Goal: Entertainment & Leisure: Consume media (video, audio)

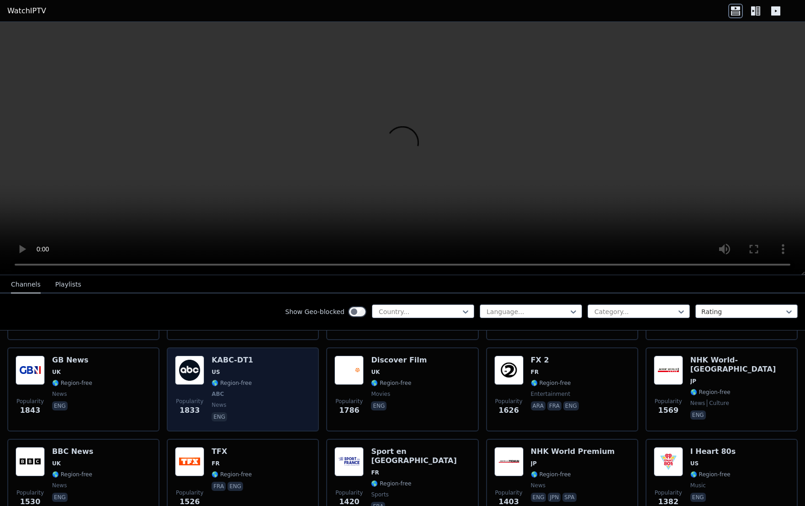
scroll to position [548, 0]
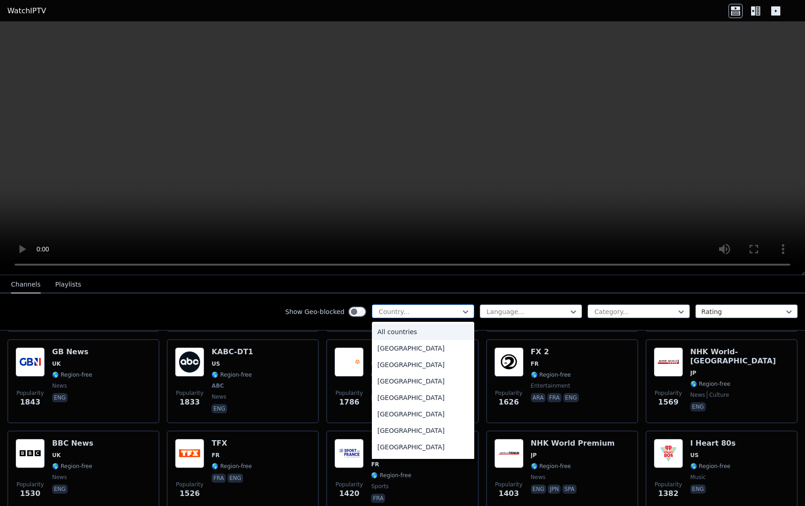
click at [404, 305] on div "Country..." at bounding box center [423, 311] width 102 height 14
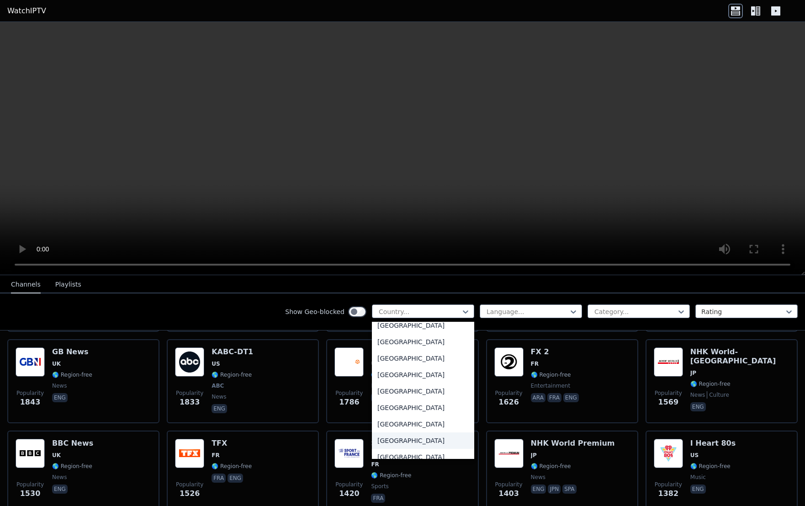
scroll to position [3173, 0]
click at [403, 394] on div "[GEOGRAPHIC_DATA]" at bounding box center [423, 392] width 102 height 16
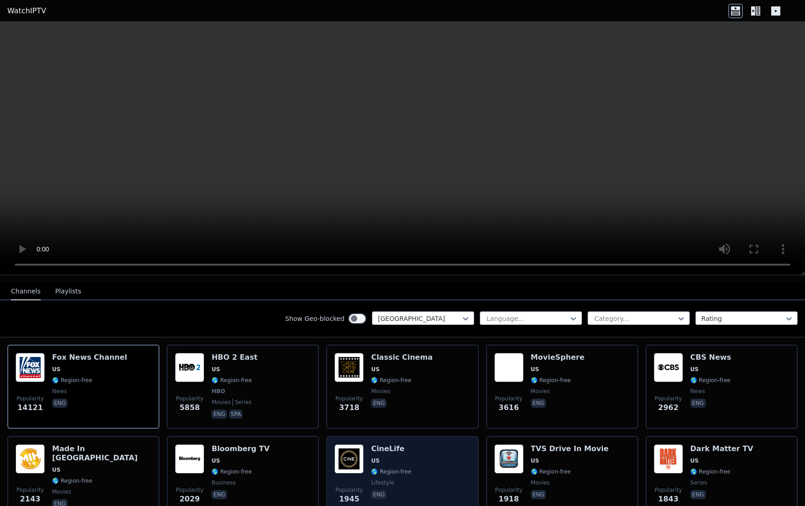
scroll to position [91, 0]
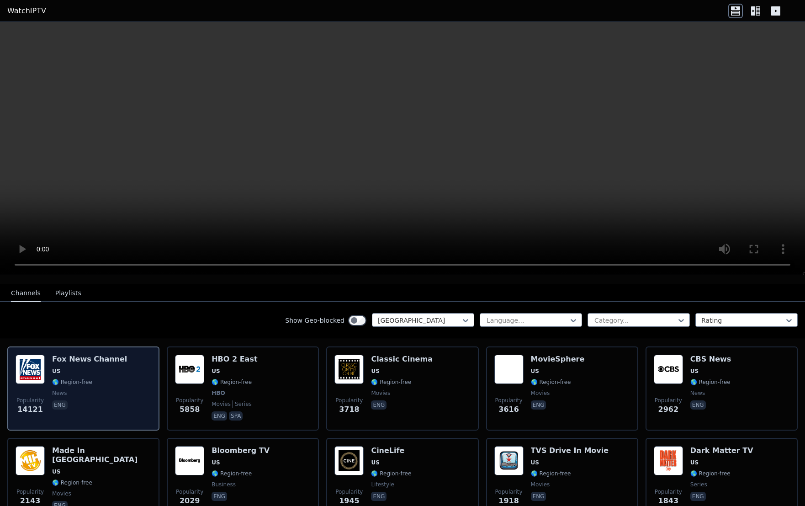
click at [57, 378] on span "🌎 Region-free" at bounding box center [72, 381] width 40 height 7
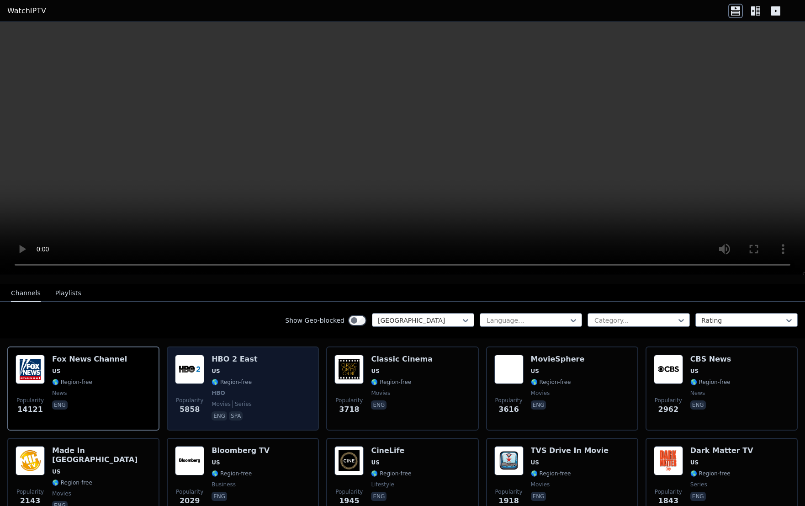
click at [259, 373] on div "Popularity 5858 HBO 2 East US 🌎 Region-free HBO movies series eng spa" at bounding box center [243, 389] width 136 height 68
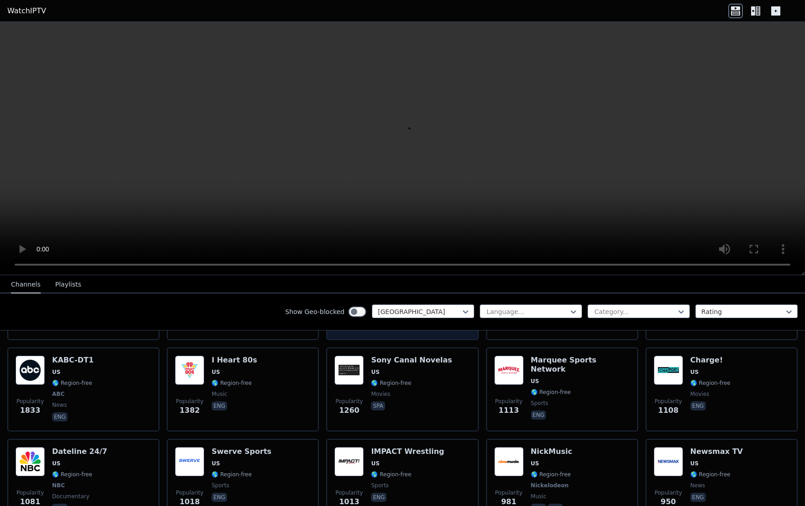
scroll to position [274, 0]
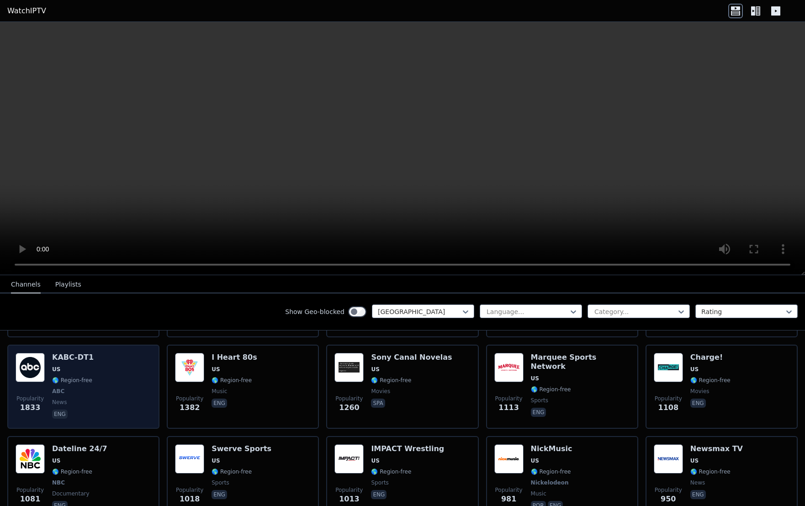
click at [140, 385] on div "Popularity 1833 KABC-DT1 US 🌎 Region-free ABC news eng" at bounding box center [84, 387] width 136 height 68
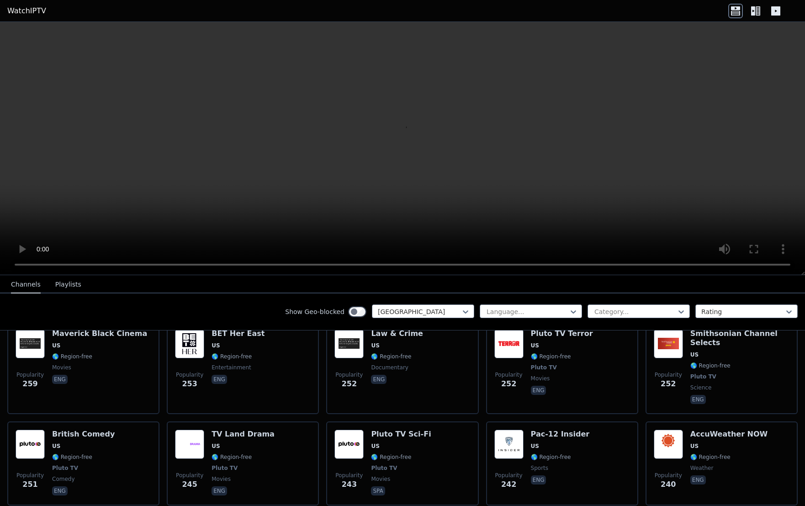
scroll to position [1736, 0]
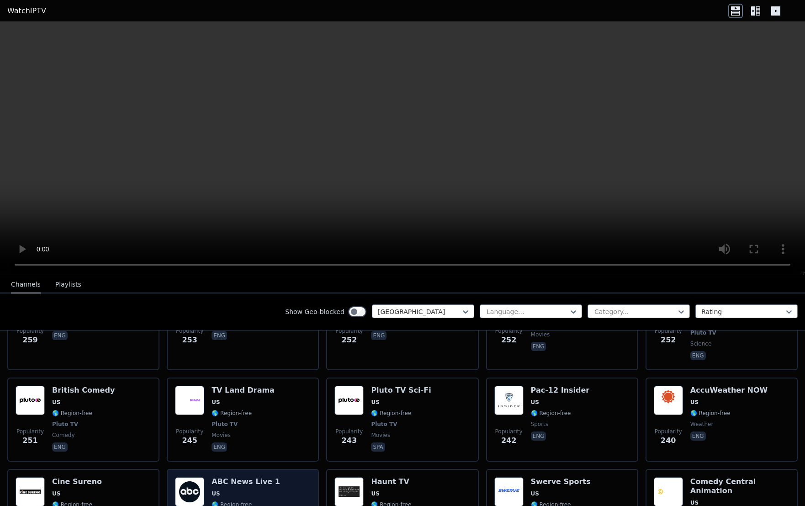
click at [278, 477] on div "Popularity 233 ABC News Live 1 US 🌎 Region-free ABC news eng" at bounding box center [243, 515] width 136 height 77
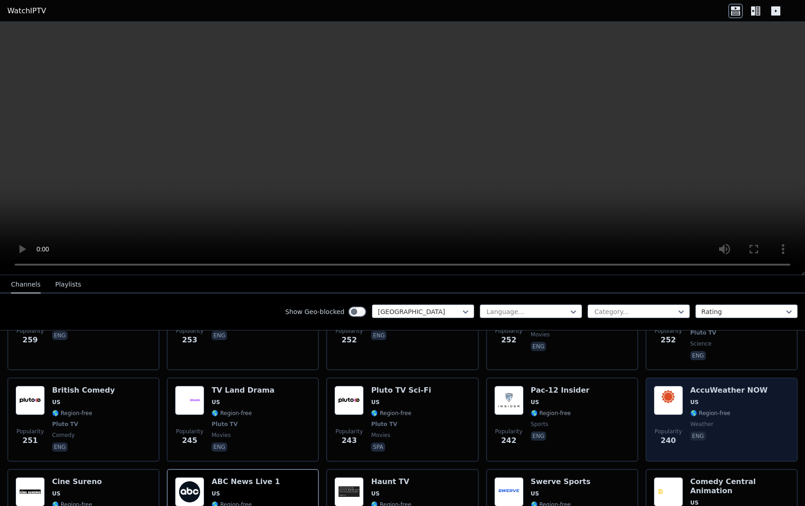
click at [738, 386] on div "AccuWeather NOW US 🌎 Region-free weather eng" at bounding box center [728, 420] width 77 height 68
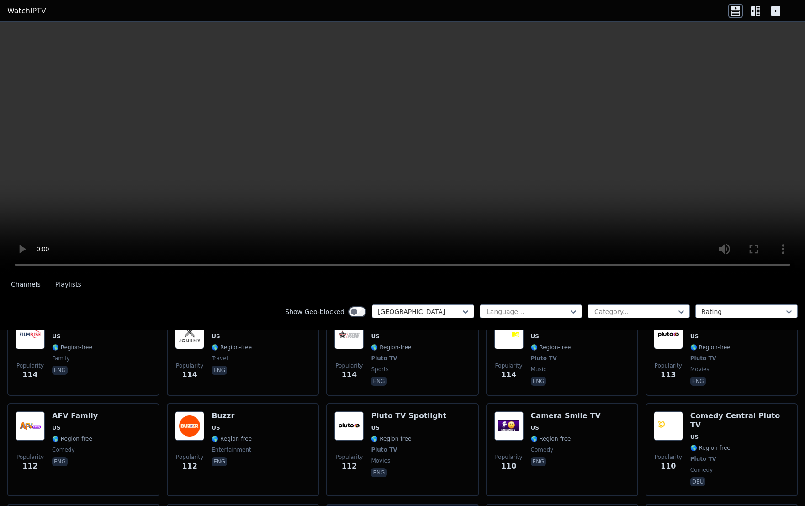
scroll to position [3495, 0]
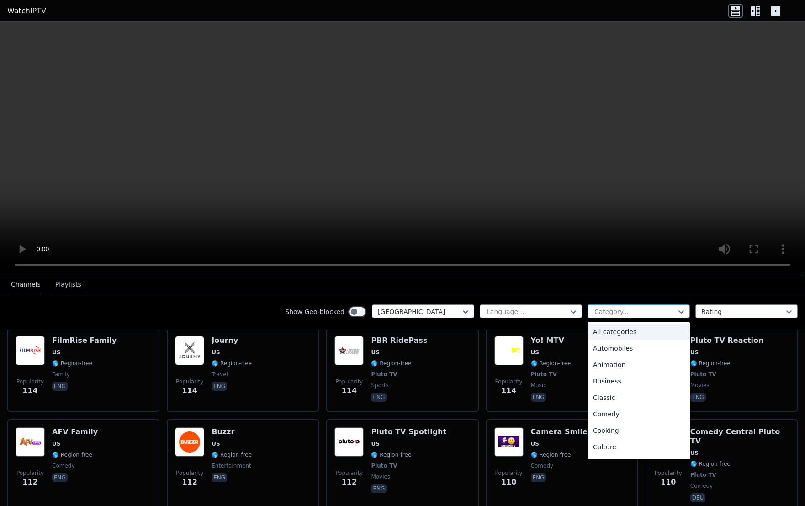
click at [640, 308] on div at bounding box center [635, 311] width 83 height 9
click at [609, 413] on div "Sports" at bounding box center [639, 416] width 102 height 16
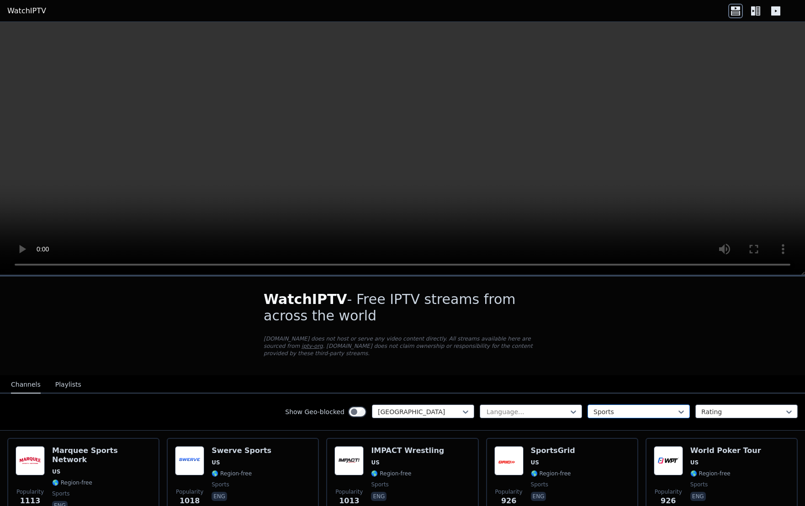
click at [650, 407] on div at bounding box center [635, 411] width 83 height 9
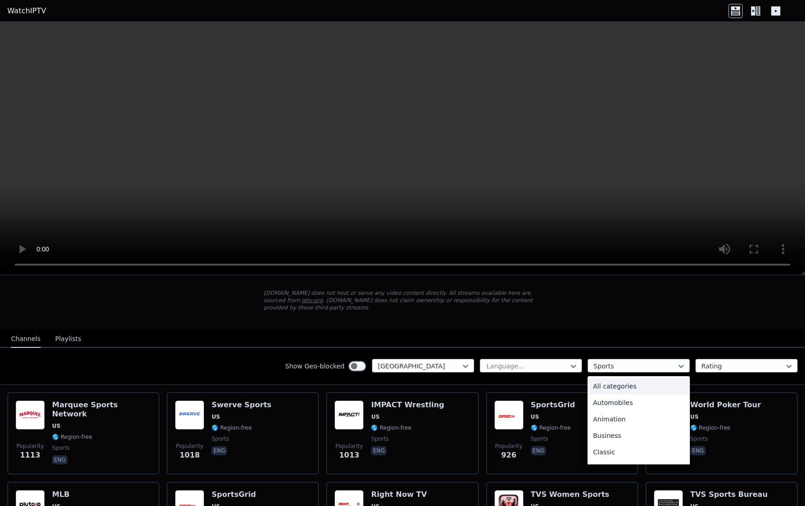
click at [638, 378] on div "All categories" at bounding box center [639, 386] width 102 height 16
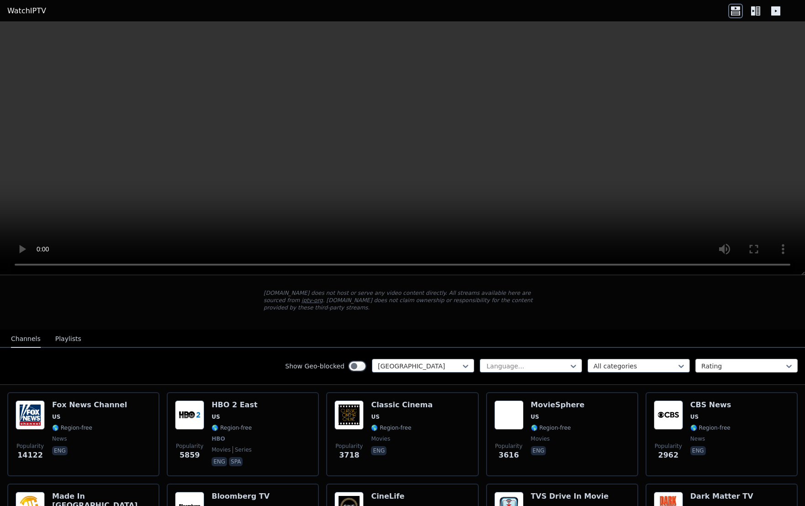
click at [701, 361] on div at bounding box center [742, 365] width 83 height 9
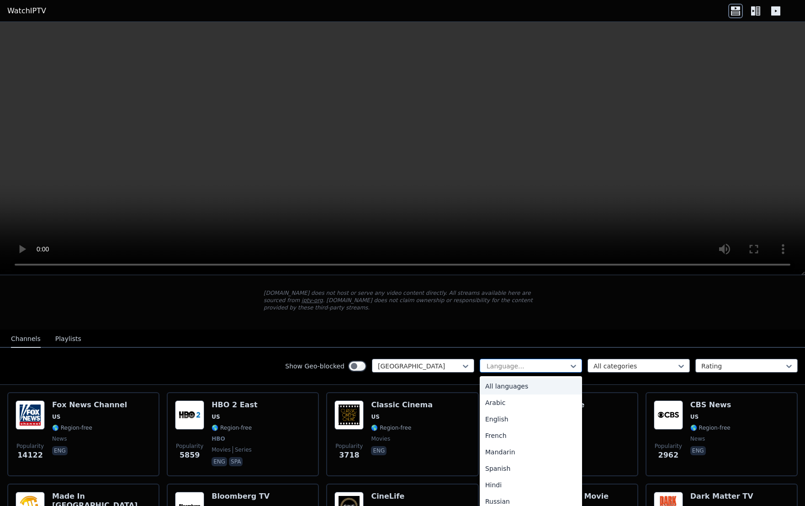
click at [535, 361] on div at bounding box center [527, 365] width 83 height 9
click at [494, 411] on div "English" at bounding box center [531, 419] width 102 height 16
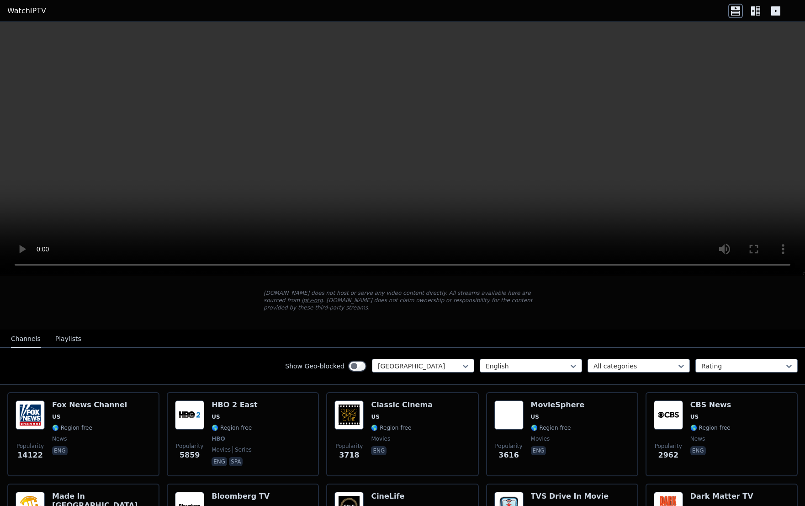
click at [55, 330] on button "Playlists" at bounding box center [68, 338] width 26 height 17
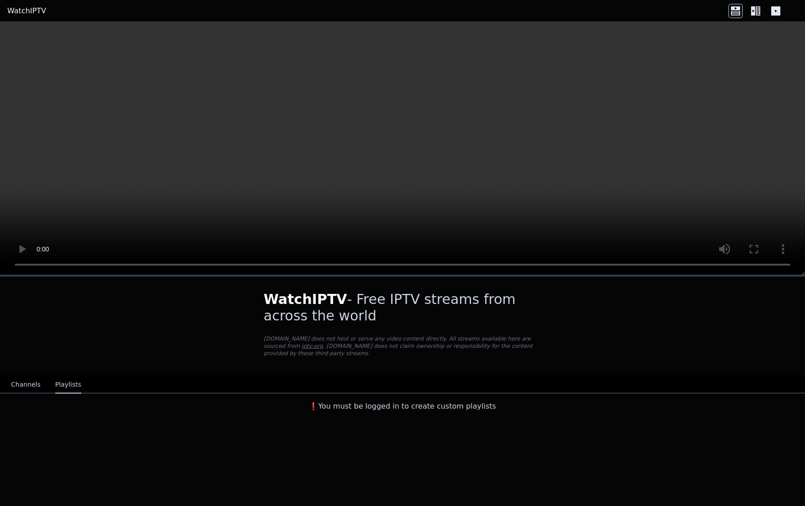
click at [11, 378] on button "Channels" at bounding box center [26, 384] width 30 height 17
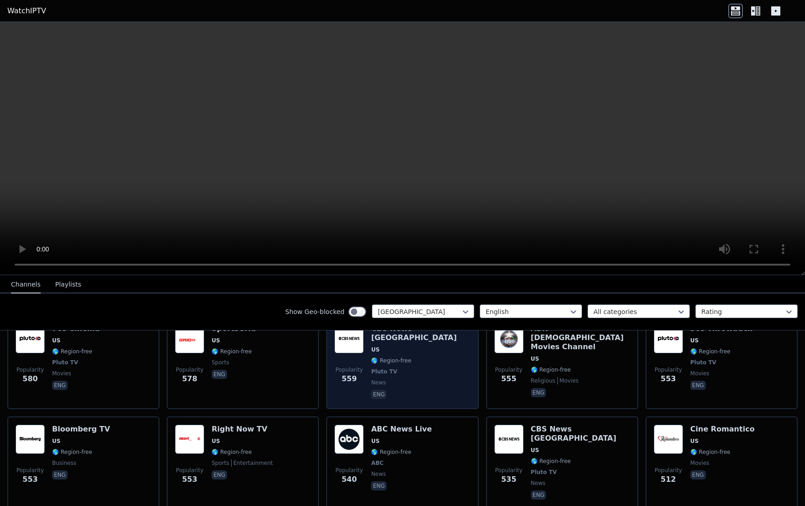
scroll to position [822, 0]
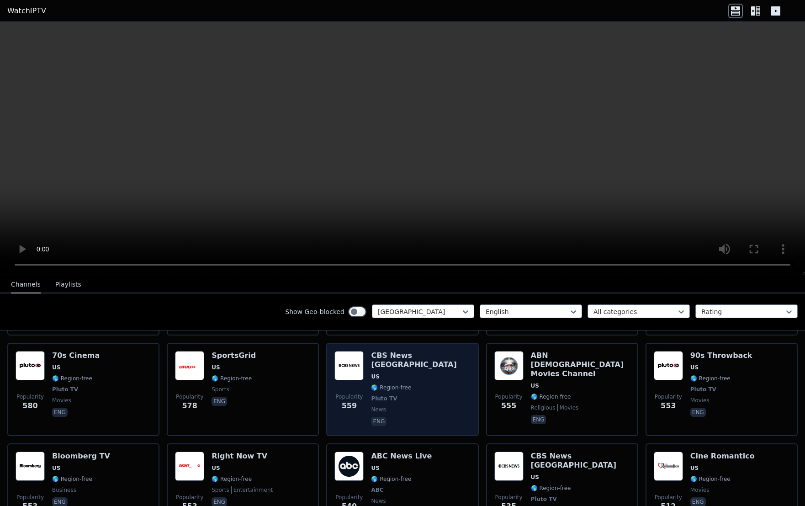
click at [420, 373] on span "US" at bounding box center [420, 376] width 99 height 7
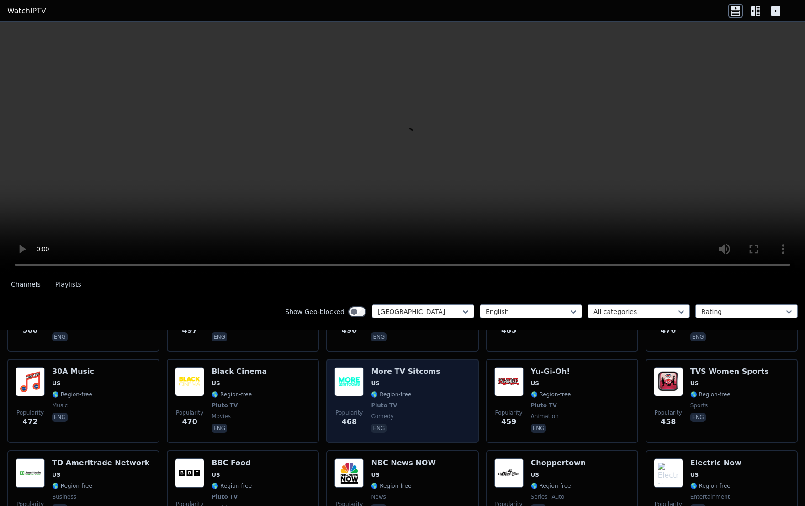
scroll to position [1097, 0]
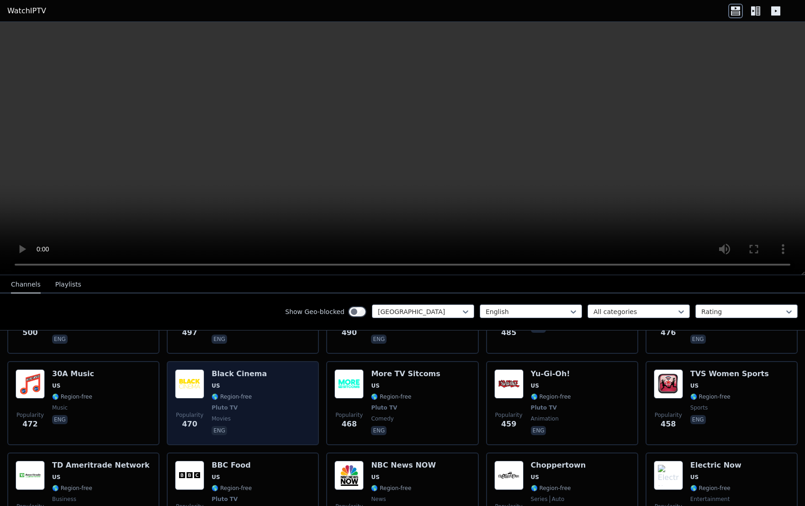
click at [276, 369] on div "Popularity 470 Black Cinema US 🌎 Region-free Pluto TV movies eng" at bounding box center [243, 403] width 136 height 68
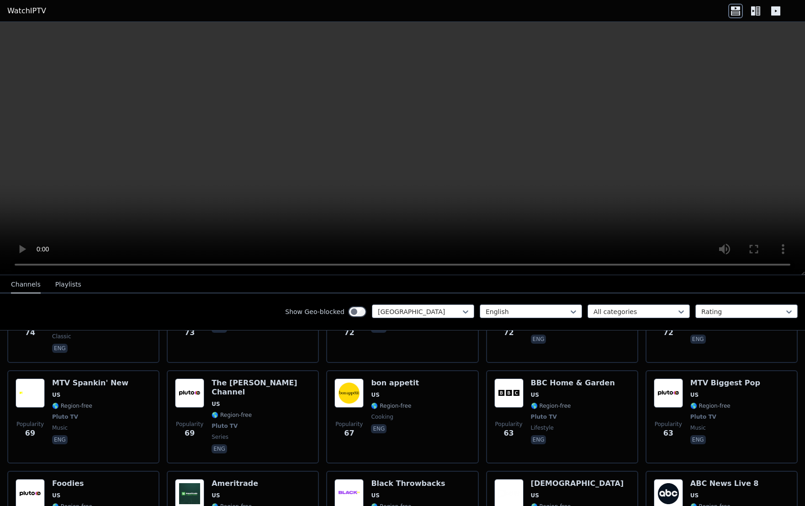
scroll to position [4519, 0]
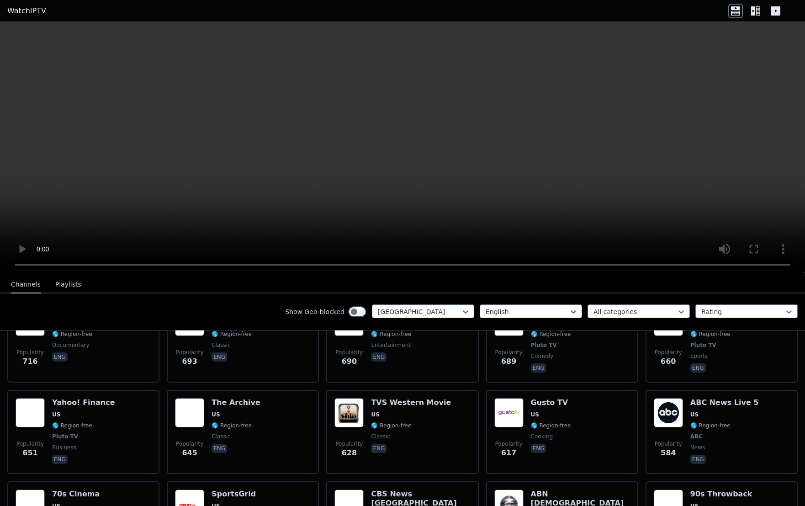
scroll to position [685, 0]
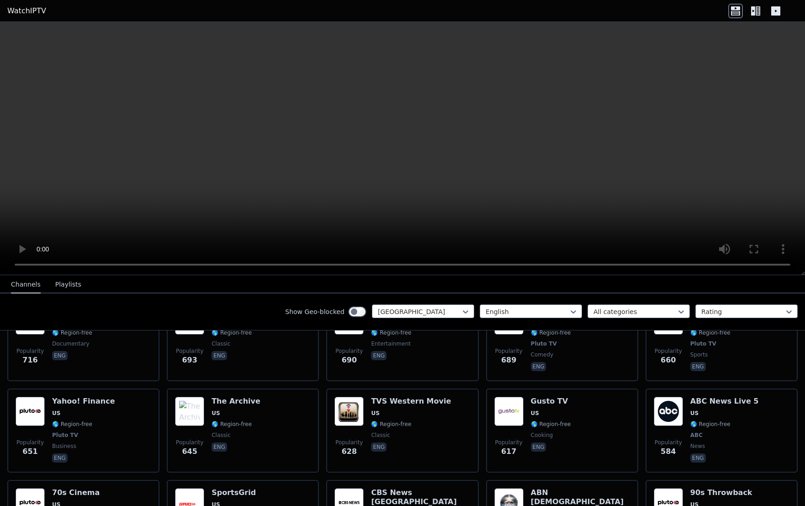
click at [756, 13] on icon at bounding box center [755, 11] width 15 height 15
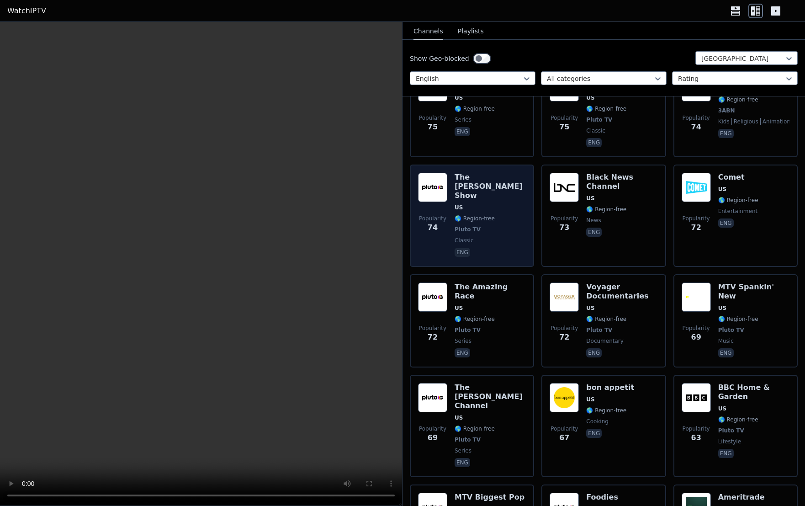
scroll to position [6899, 0]
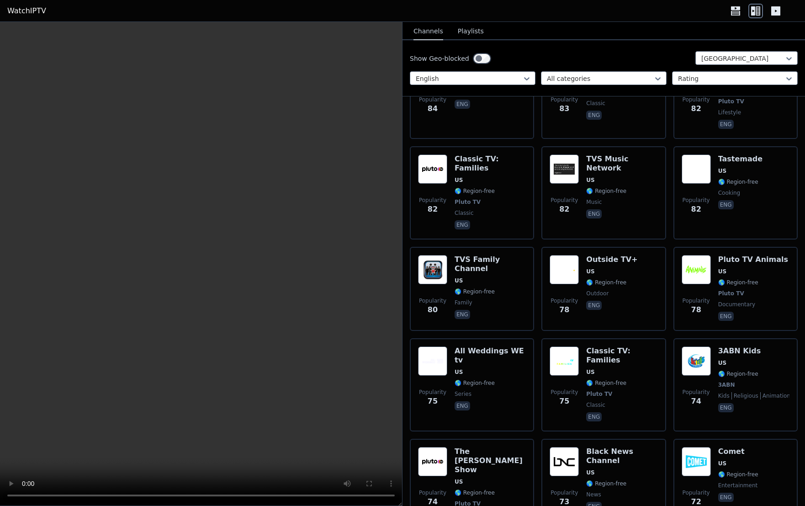
click at [466, 29] on button "Playlists" at bounding box center [471, 31] width 26 height 17
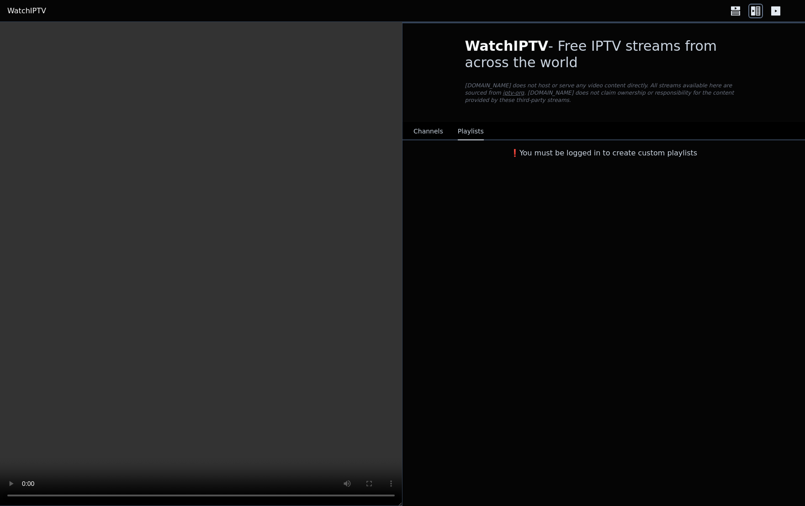
click at [421, 123] on button "Channels" at bounding box center [429, 131] width 30 height 17
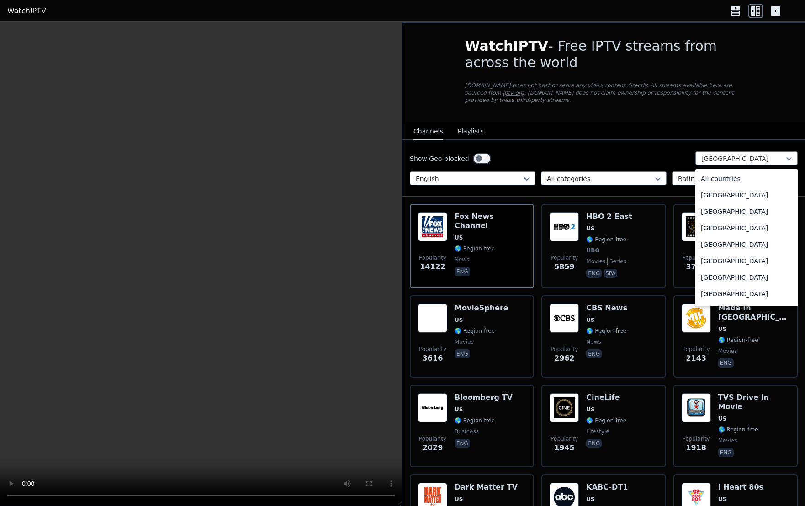
click at [763, 154] on div at bounding box center [742, 158] width 83 height 9
click at [656, 94] on p "[DOMAIN_NAME] does not host or serve any video content directly. All streams av…" at bounding box center [604, 93] width 278 height 22
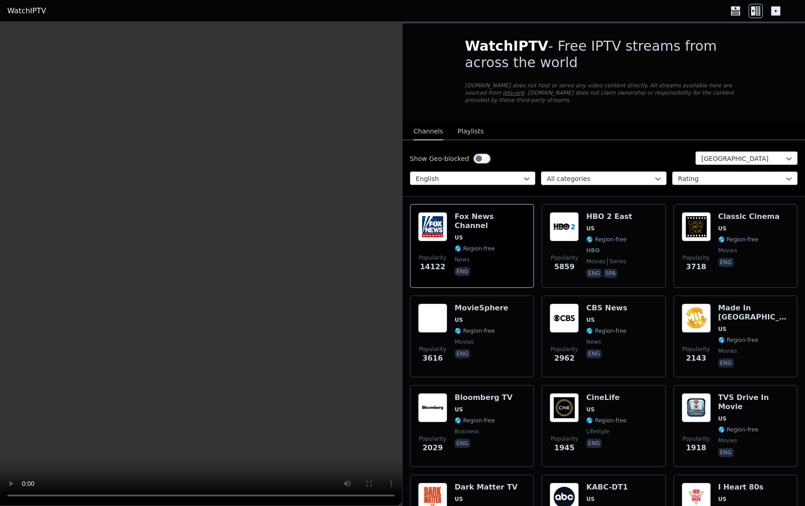
drag, startPoint x: 619, startPoint y: 159, endPoint x: 615, endPoint y: 168, distance: 10.0
click at [619, 159] on div "Show Geo-blocked [GEOGRAPHIC_DATA] English All categories Rating" at bounding box center [604, 168] width 403 height 56
click at [615, 174] on div at bounding box center [600, 178] width 106 height 9
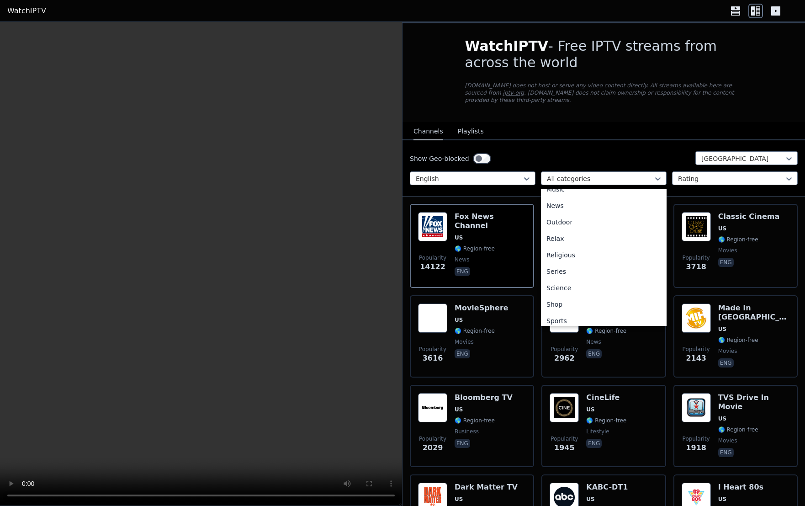
scroll to position [311, 0]
click at [594, 275] on div "Sports" at bounding box center [604, 283] width 126 height 16
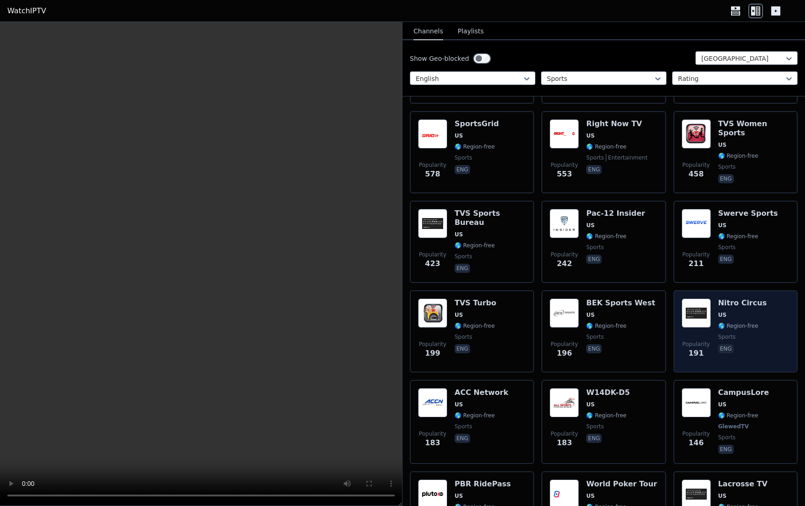
scroll to position [274, 0]
click at [727, 299] on div "Nitro Circus US 🌎 Region-free sports eng" at bounding box center [742, 331] width 49 height 66
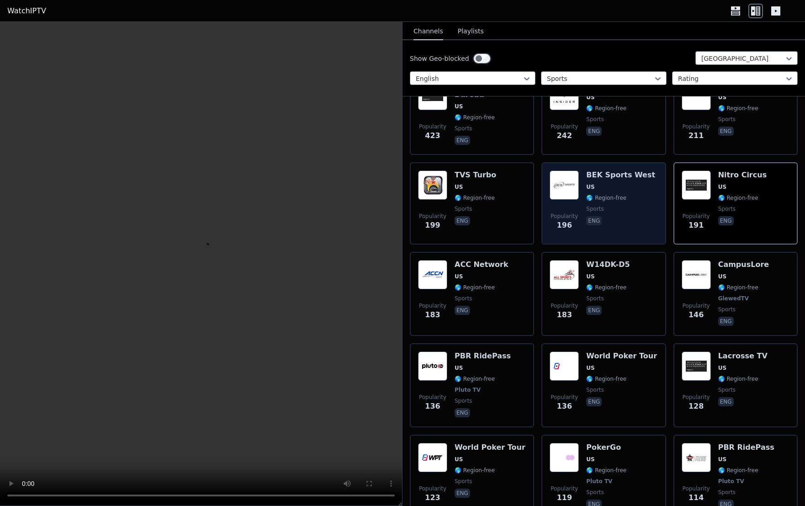
scroll to position [399, 0]
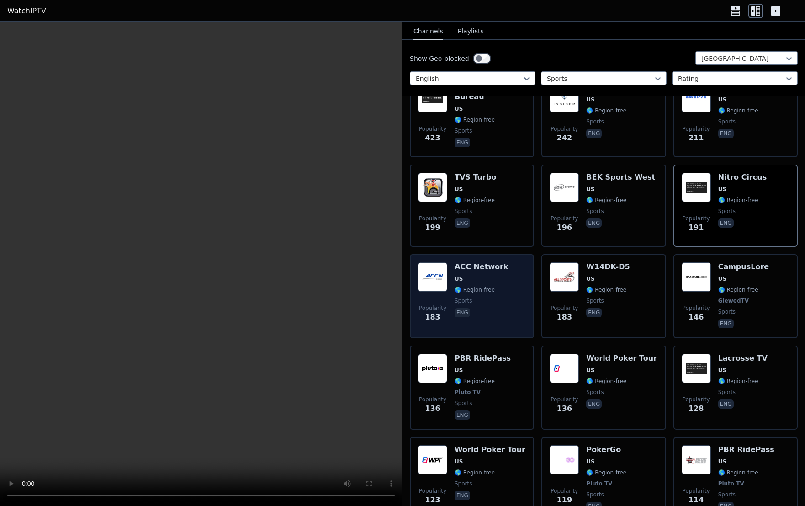
click at [478, 275] on span "US" at bounding box center [482, 278] width 54 height 7
click at [477, 286] on span "🌎 Region-free" at bounding box center [475, 289] width 40 height 7
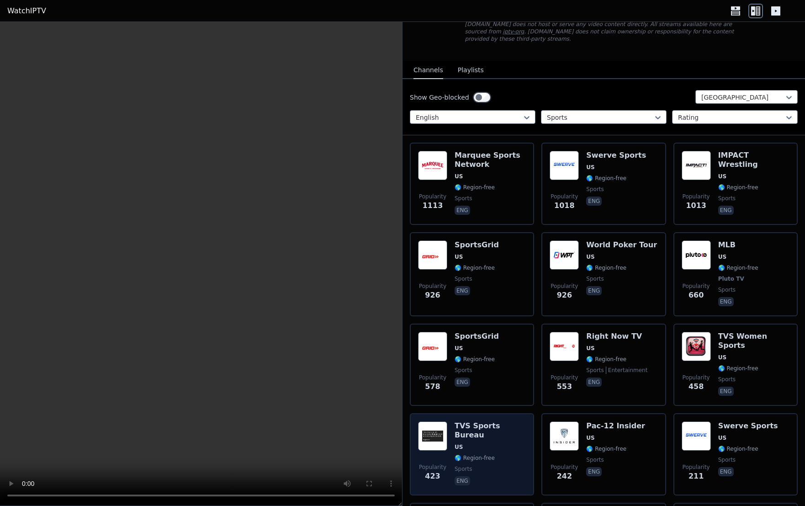
scroll to position [0, 0]
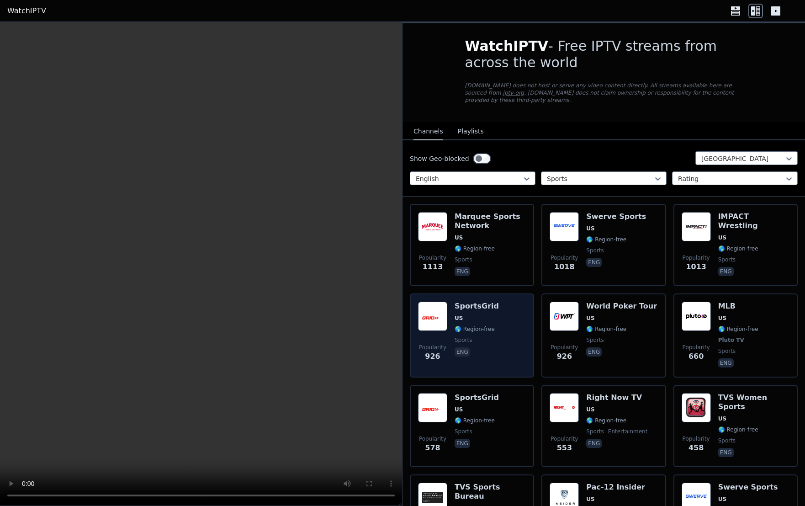
click at [487, 314] on span "US" at bounding box center [477, 317] width 44 height 7
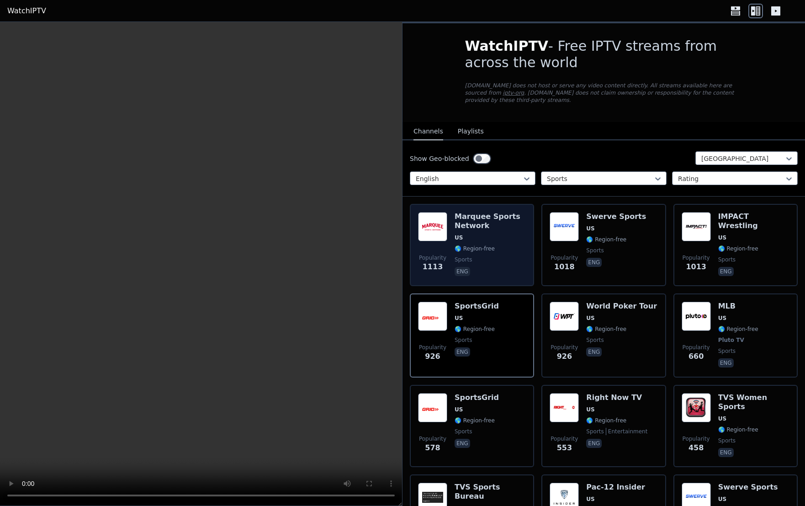
click at [486, 234] on span "US" at bounding box center [490, 237] width 71 height 7
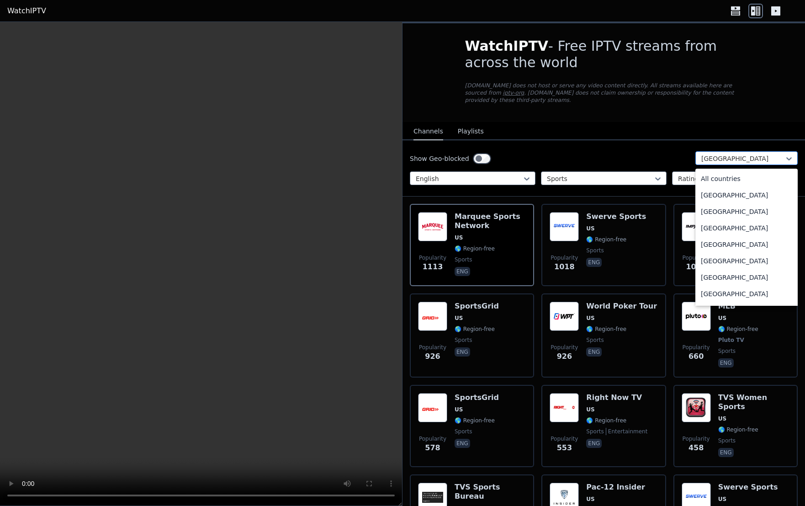
click at [738, 157] on div "[GEOGRAPHIC_DATA]" at bounding box center [746, 158] width 102 height 14
click at [743, 267] on div "[GEOGRAPHIC_DATA]" at bounding box center [746, 275] width 102 height 16
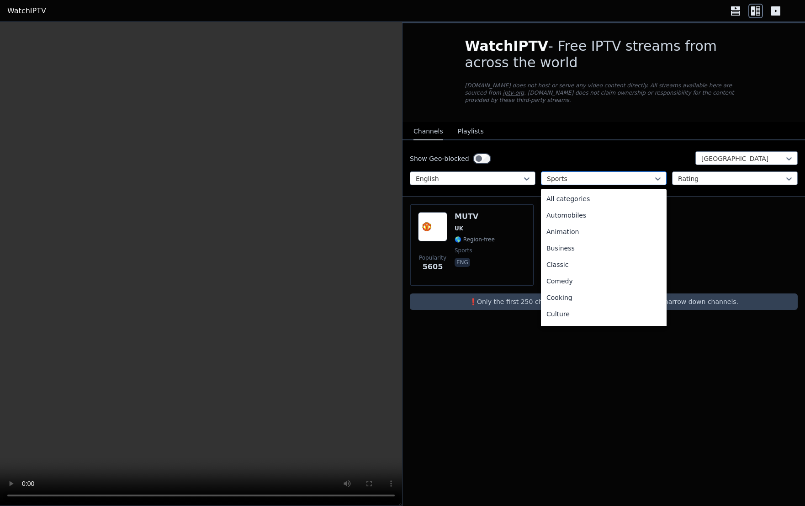
click at [572, 174] on div at bounding box center [600, 178] width 106 height 9
click at [578, 191] on div "All categories" at bounding box center [604, 199] width 126 height 16
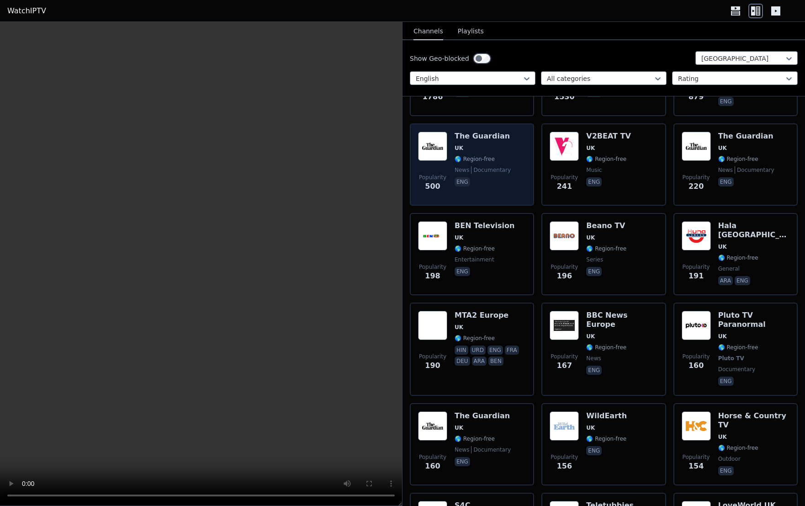
scroll to position [274, 0]
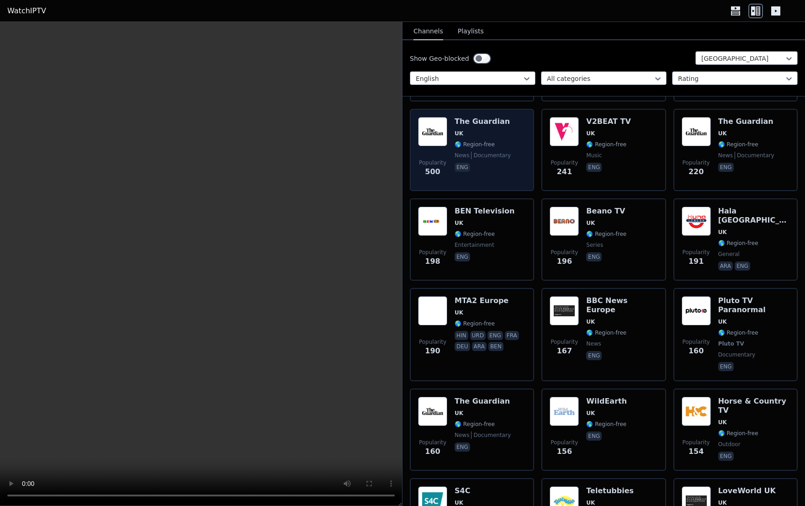
click at [485, 141] on span "🌎 Region-free" at bounding box center [475, 144] width 40 height 7
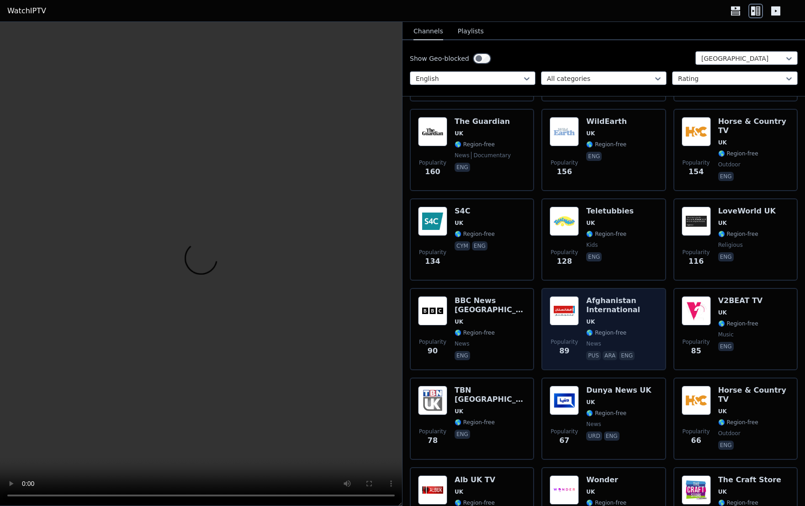
scroll to position [822, 0]
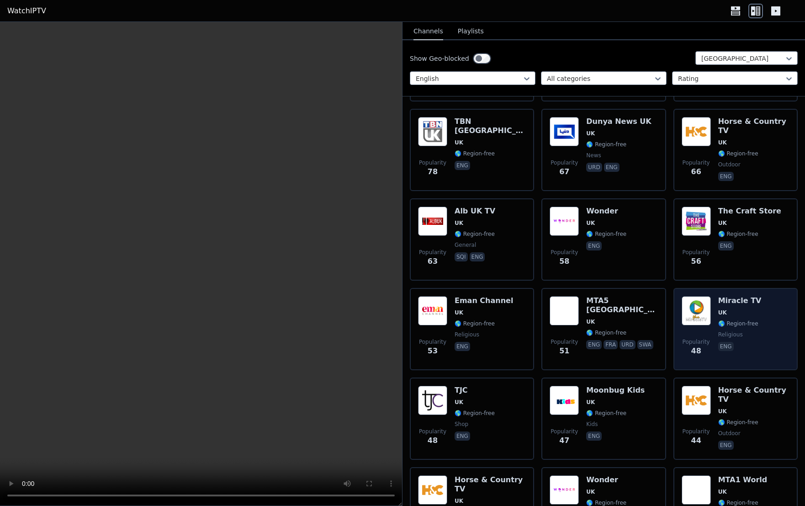
click at [718, 309] on span "UK" at bounding box center [722, 312] width 9 height 7
